Goal: Task Accomplishment & Management: Manage account settings

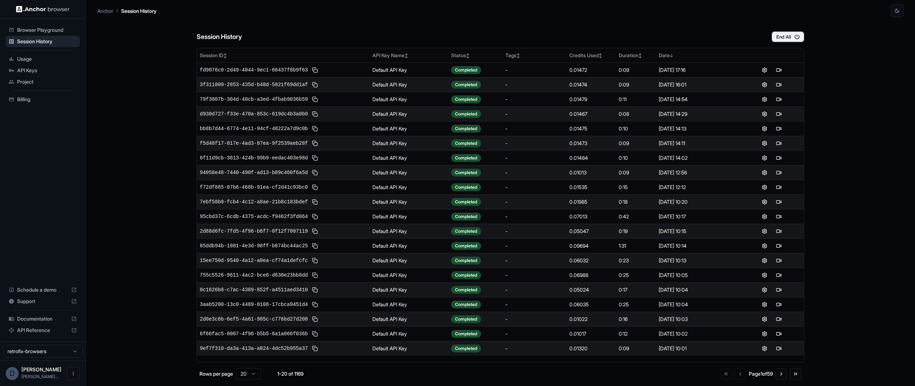
click at [41, 105] on ul "Browser Playground Session History Usage API Keys Project Billing" at bounding box center [43, 64] width 80 height 87
click at [38, 99] on span "Billing" at bounding box center [47, 99] width 60 height 7
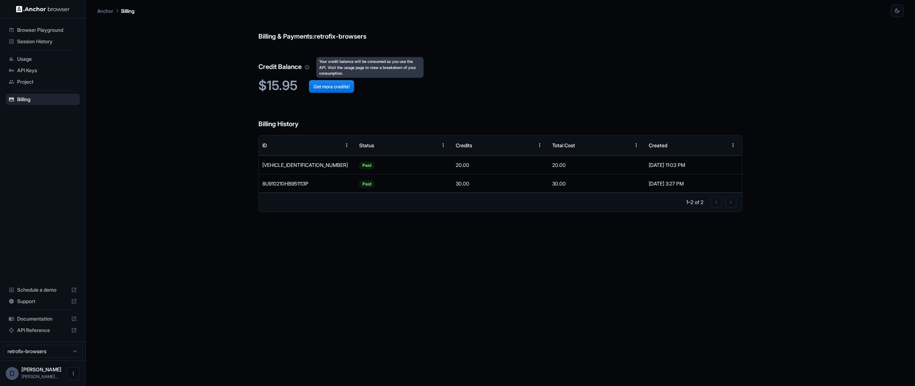
click at [308, 68] on icon "Your credit balance will be consumed as you use the API. Visit the usage page t…" at bounding box center [307, 67] width 5 height 5
click at [166, 207] on div "Billing & Payments: retrofix-browsers Credit Balance $15.95 Get more credits! B…" at bounding box center [500, 201] width 807 height 369
